Goal: Transaction & Acquisition: Obtain resource

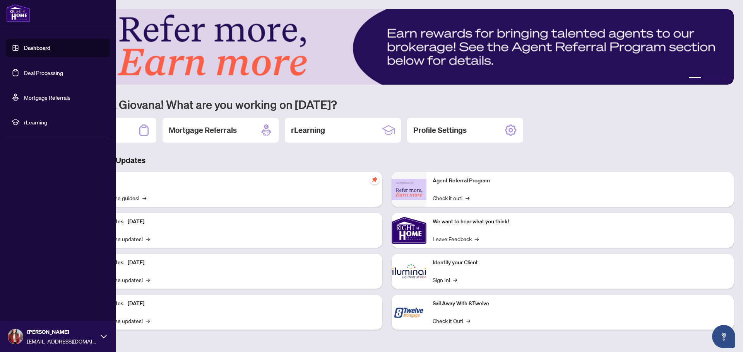
drag, startPoint x: 28, startPoint y: 71, endPoint x: 62, endPoint y: 69, distance: 33.7
click at [28, 71] on link "Deal Processing" at bounding box center [43, 72] width 39 height 7
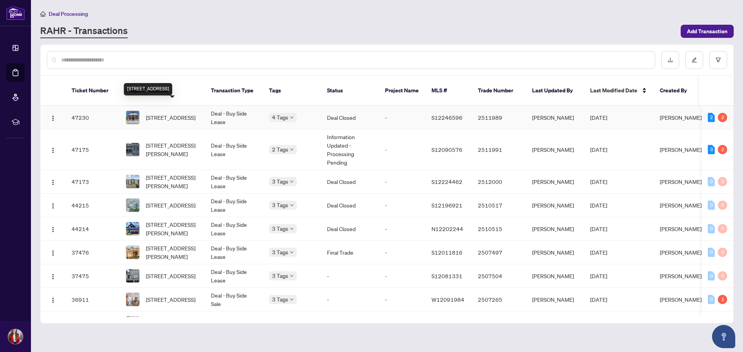
click at [165, 113] on span "201-27 Front St, Orillia, Ontario L3V 4R6, Canada" at bounding box center [171, 117] width 50 height 9
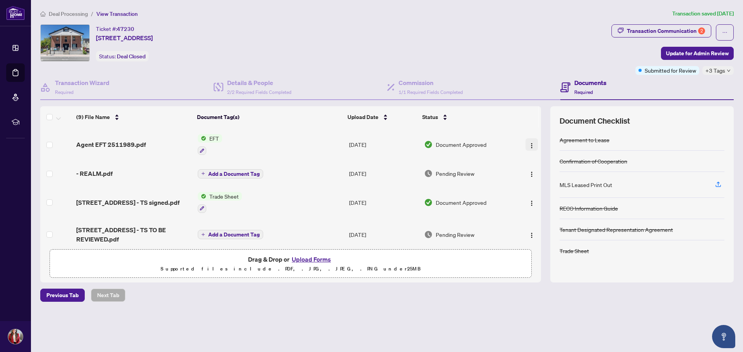
click at [528, 142] on span "button" at bounding box center [531, 144] width 6 height 9
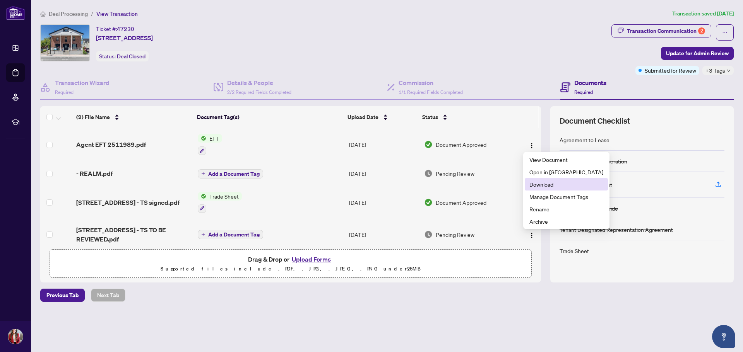
click at [538, 186] on span "Download" at bounding box center [566, 184] width 74 height 9
